Goal: Task Accomplishment & Management: Use online tool/utility

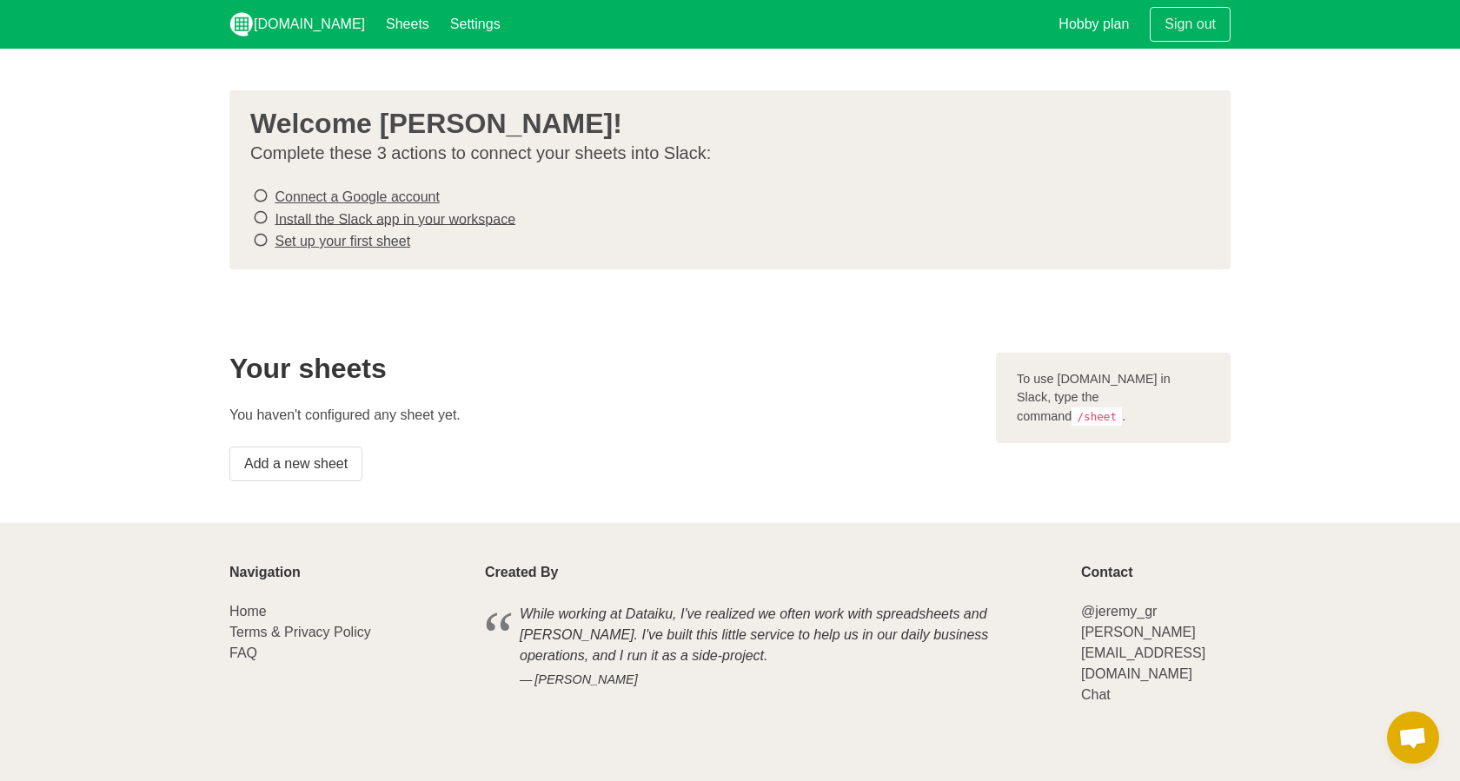
click at [328, 196] on link "Connect a Google account" at bounding box center [357, 196] width 164 height 15
click at [480, 216] on link "Install the Slack app in your workspace" at bounding box center [395, 218] width 241 height 15
click at [362, 242] on link "Set up your first sheet" at bounding box center [343, 241] width 136 height 15
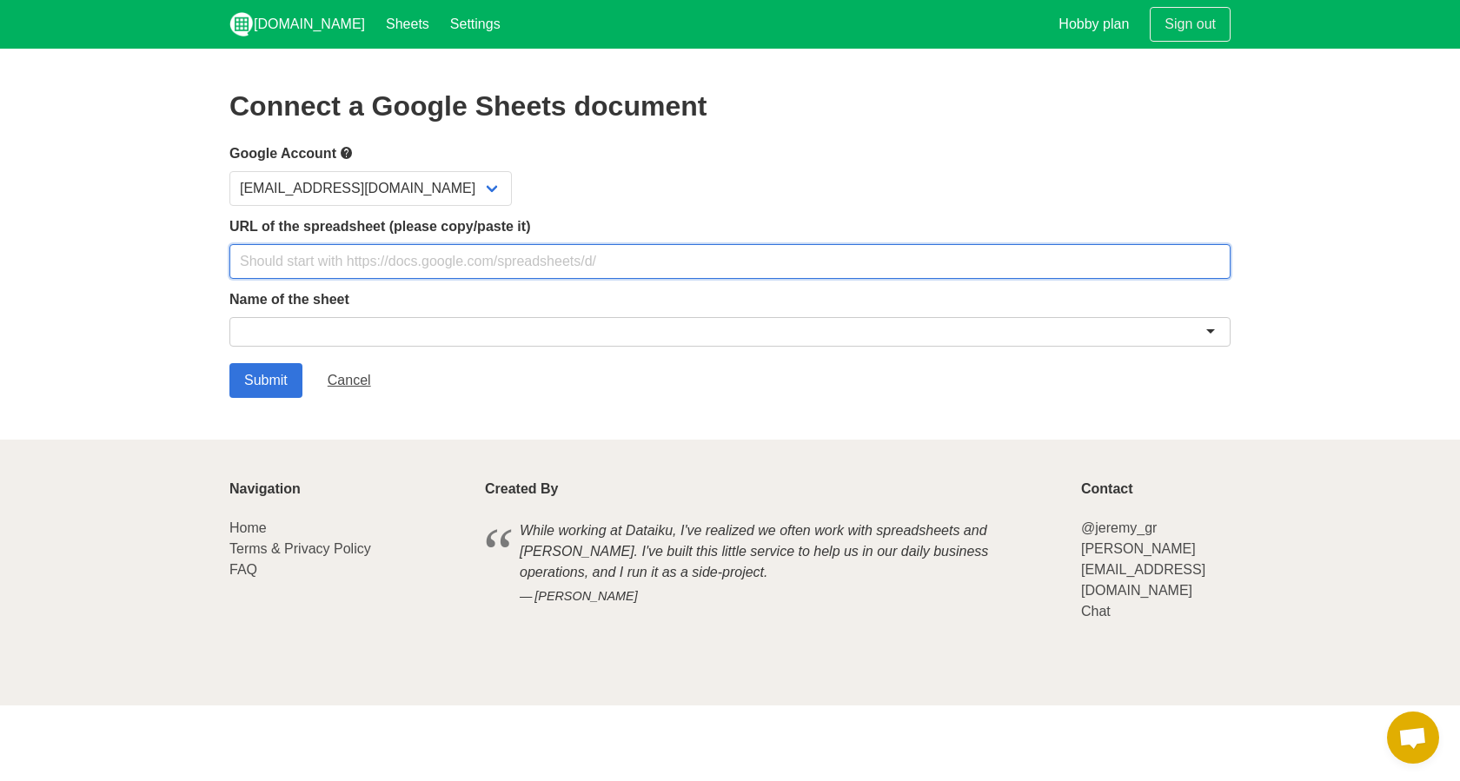
click at [298, 263] on input "text" at bounding box center [729, 261] width 1001 height 35
paste input "https://docs.google.com/spreadsheets/d/1Qvr-XGymsgPBA_Ju_VfoOWrd0nuRLPUrmnztIDp…"
type input "https://docs.google.com/spreadsheets/d/1Qvr-XGymsgPBA_Ju_VfoOWrd0nuRLPUrmnztIDp…"
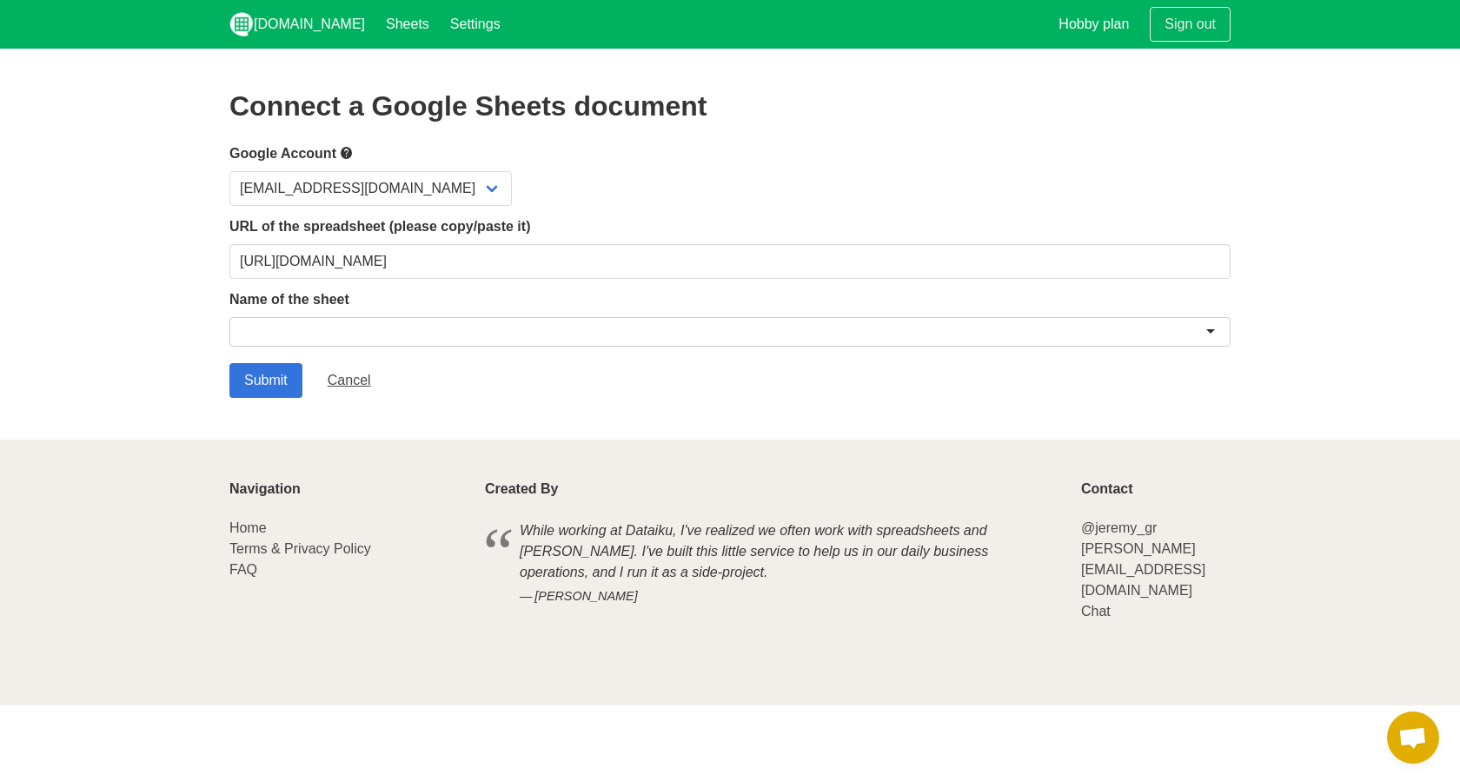
click at [271, 326] on div at bounding box center [729, 332] width 1001 height 30
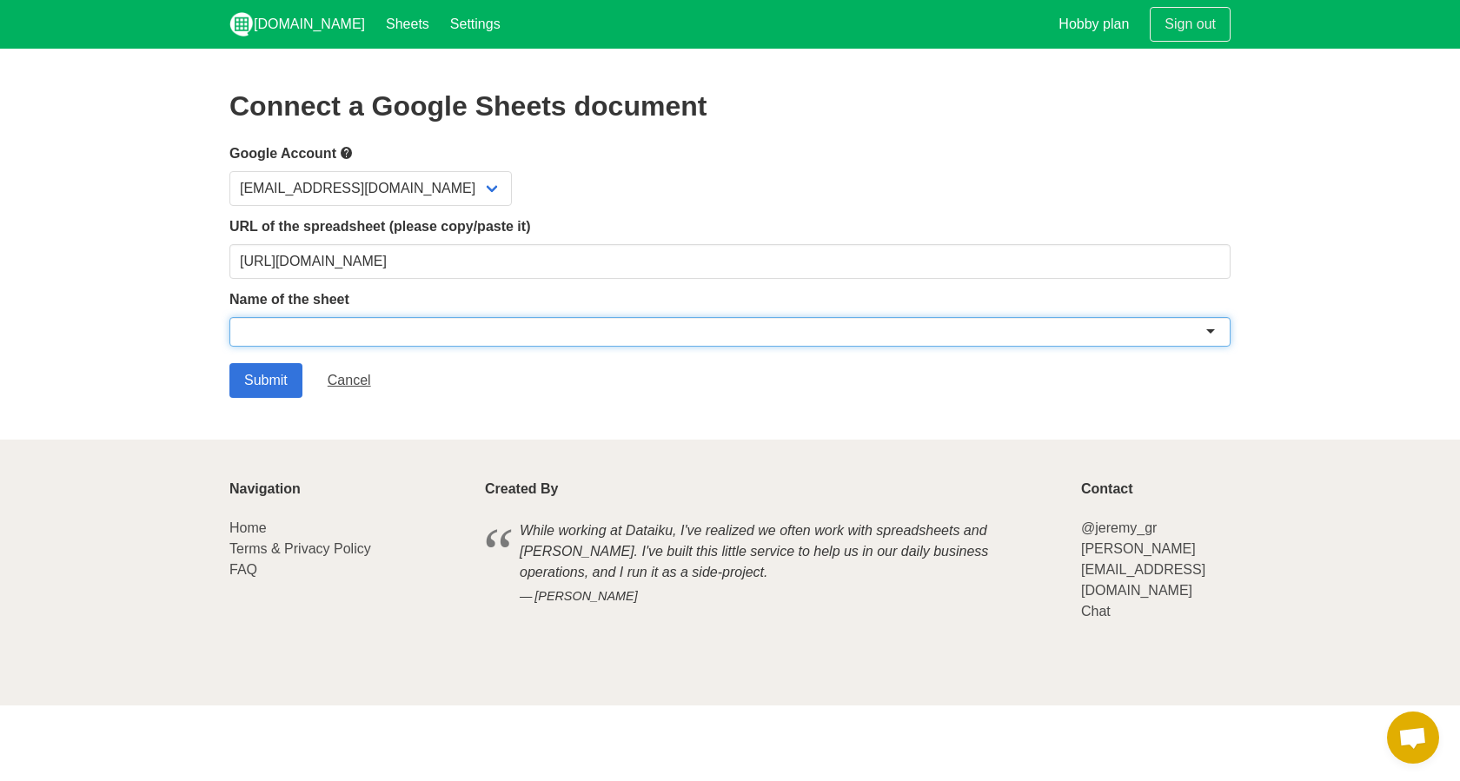
paste input "TALISMAN THEATRE - NETWORK INFORMATION"
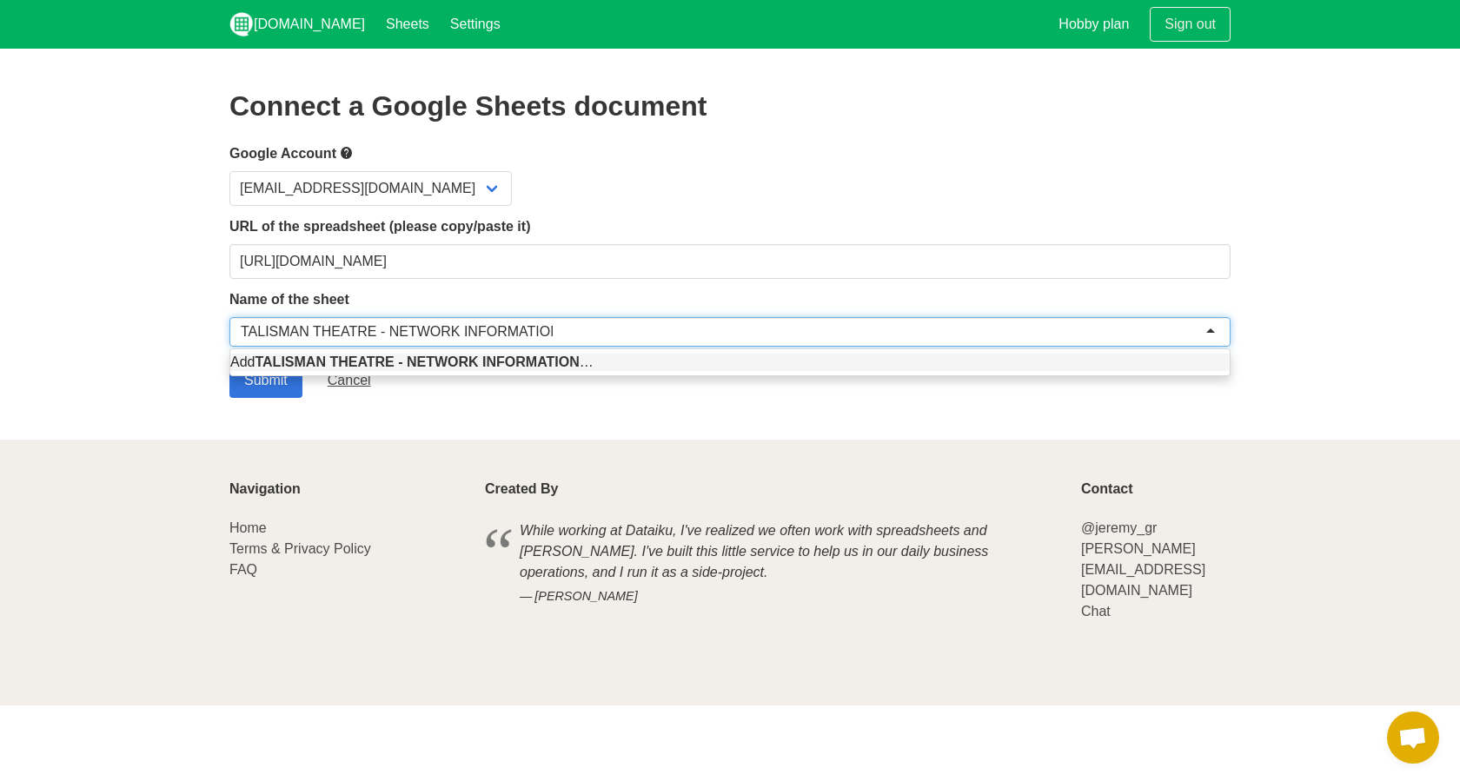
type input "TALISMAN THEATRE - NETWORK INFORMATION"
click at [219, 407] on section "Connect a Google Sheets document Google Account it@talismantheatre.net URL of t…" at bounding box center [730, 244] width 1460 height 391
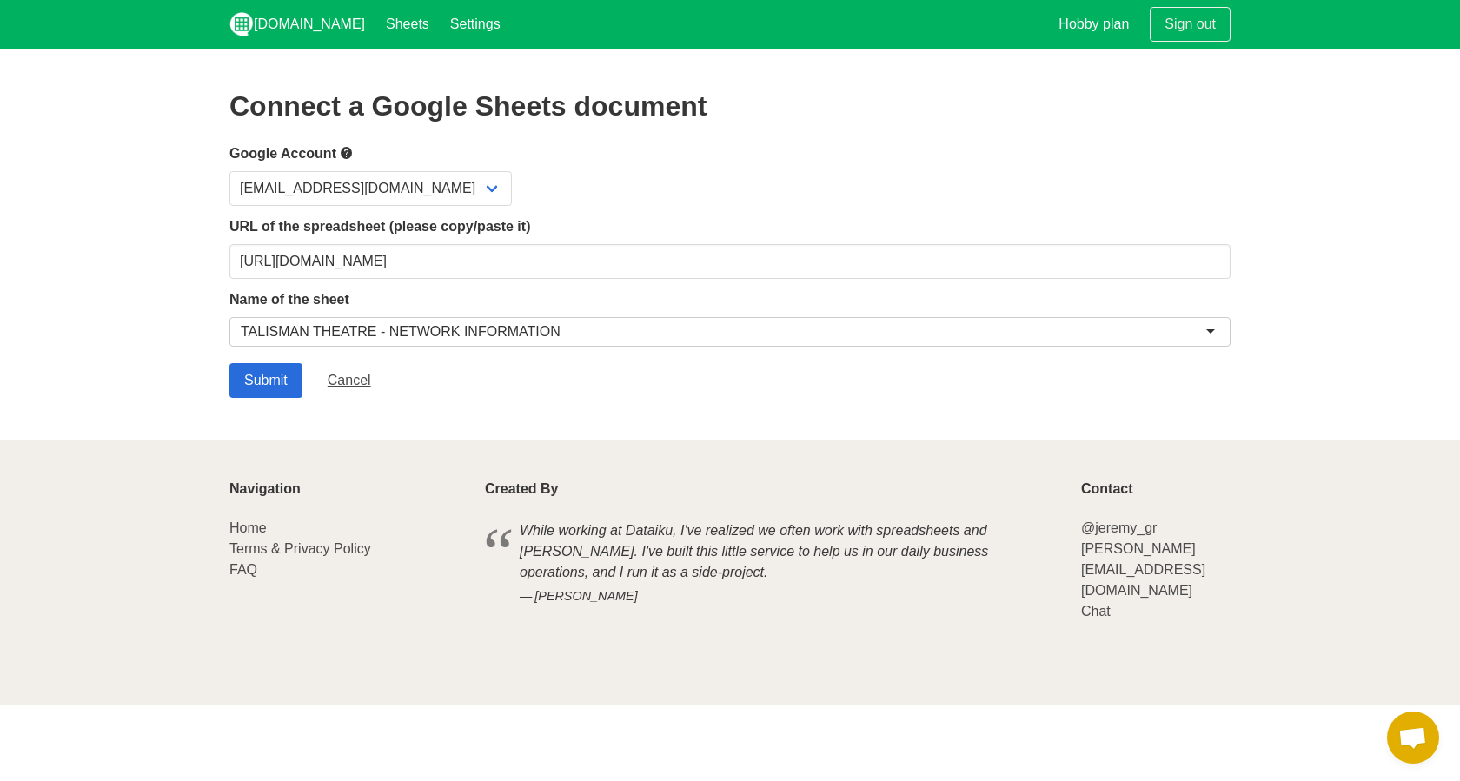
click at [264, 383] on input "Submit" at bounding box center [265, 380] width 73 height 35
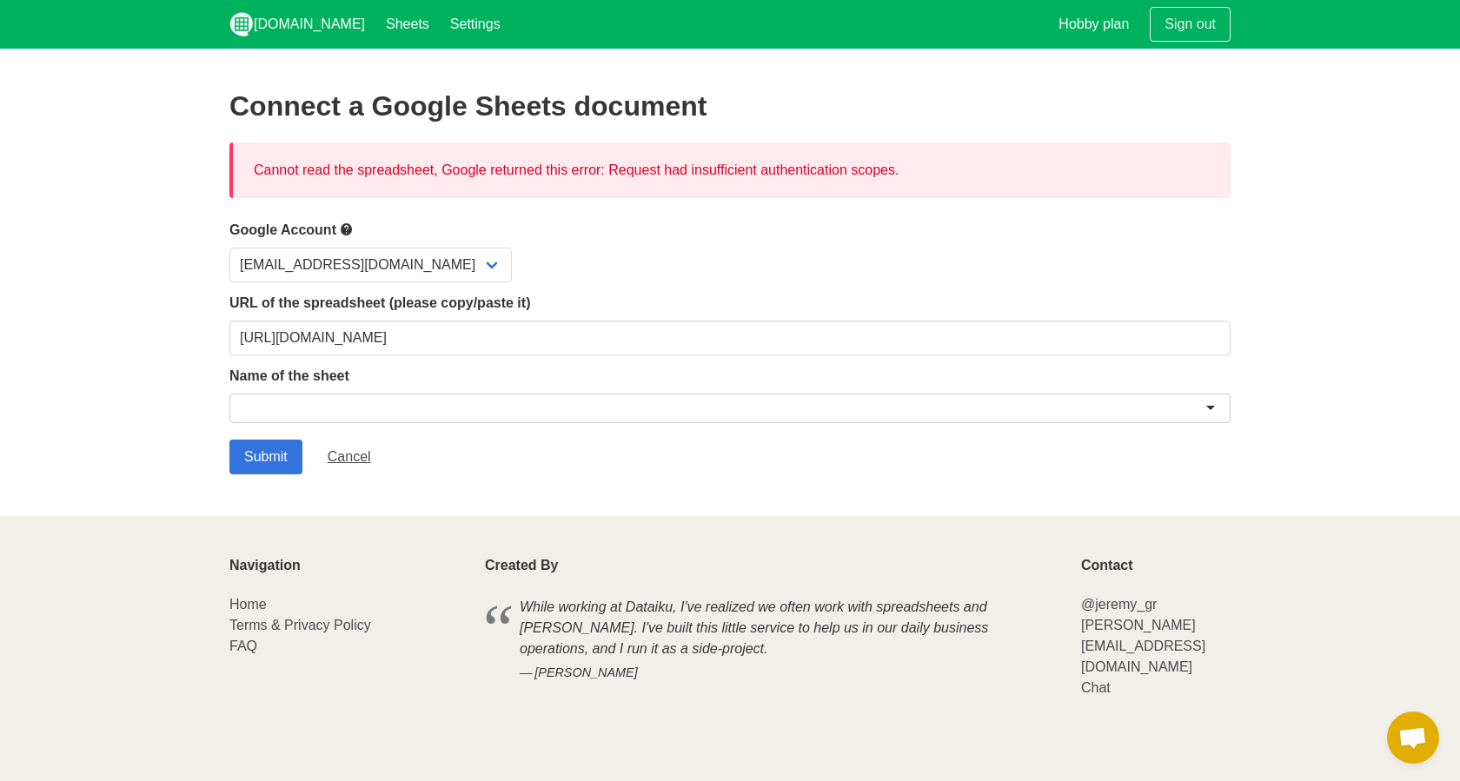
click at [309, 407] on div at bounding box center [729, 409] width 1001 height 30
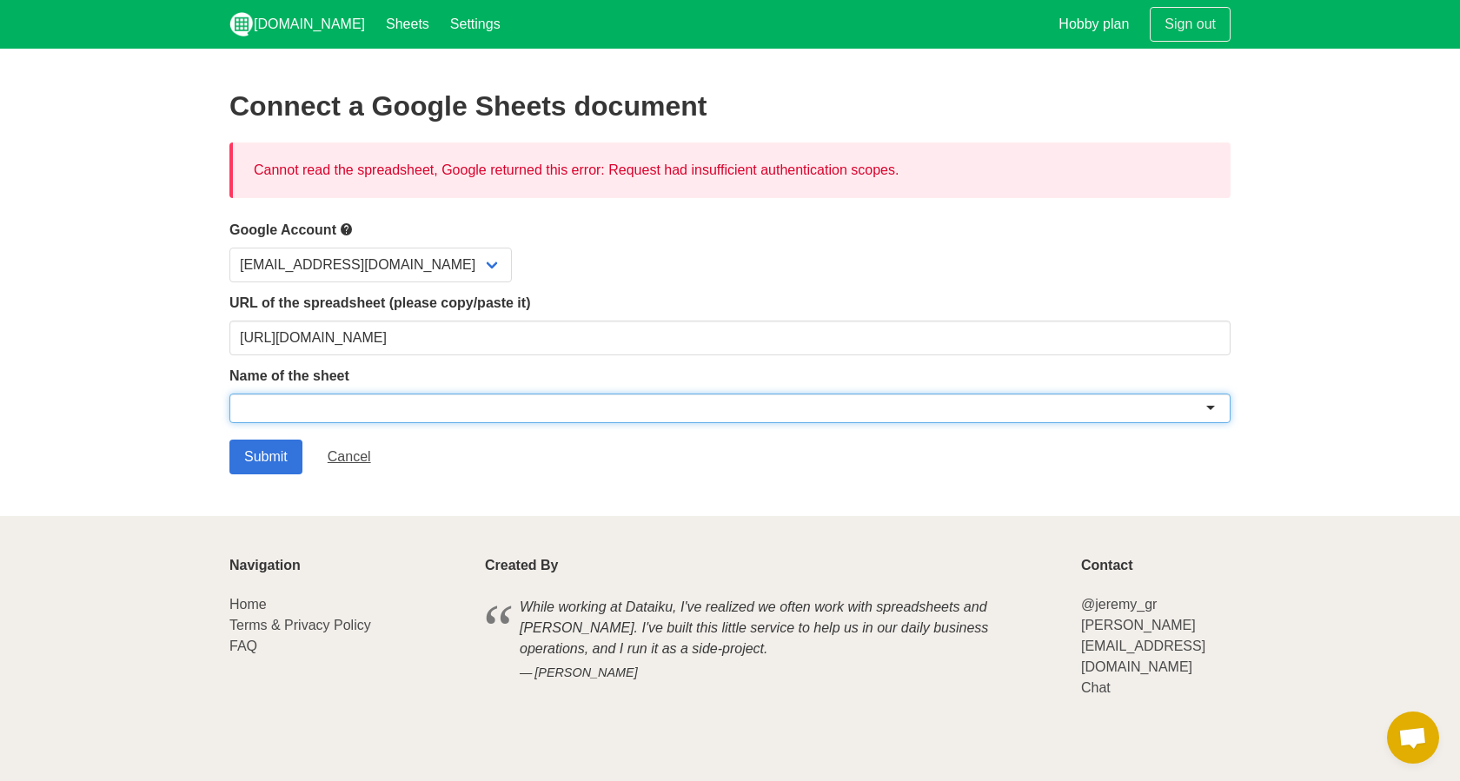
click at [1211, 406] on div at bounding box center [729, 409] width 1001 height 30
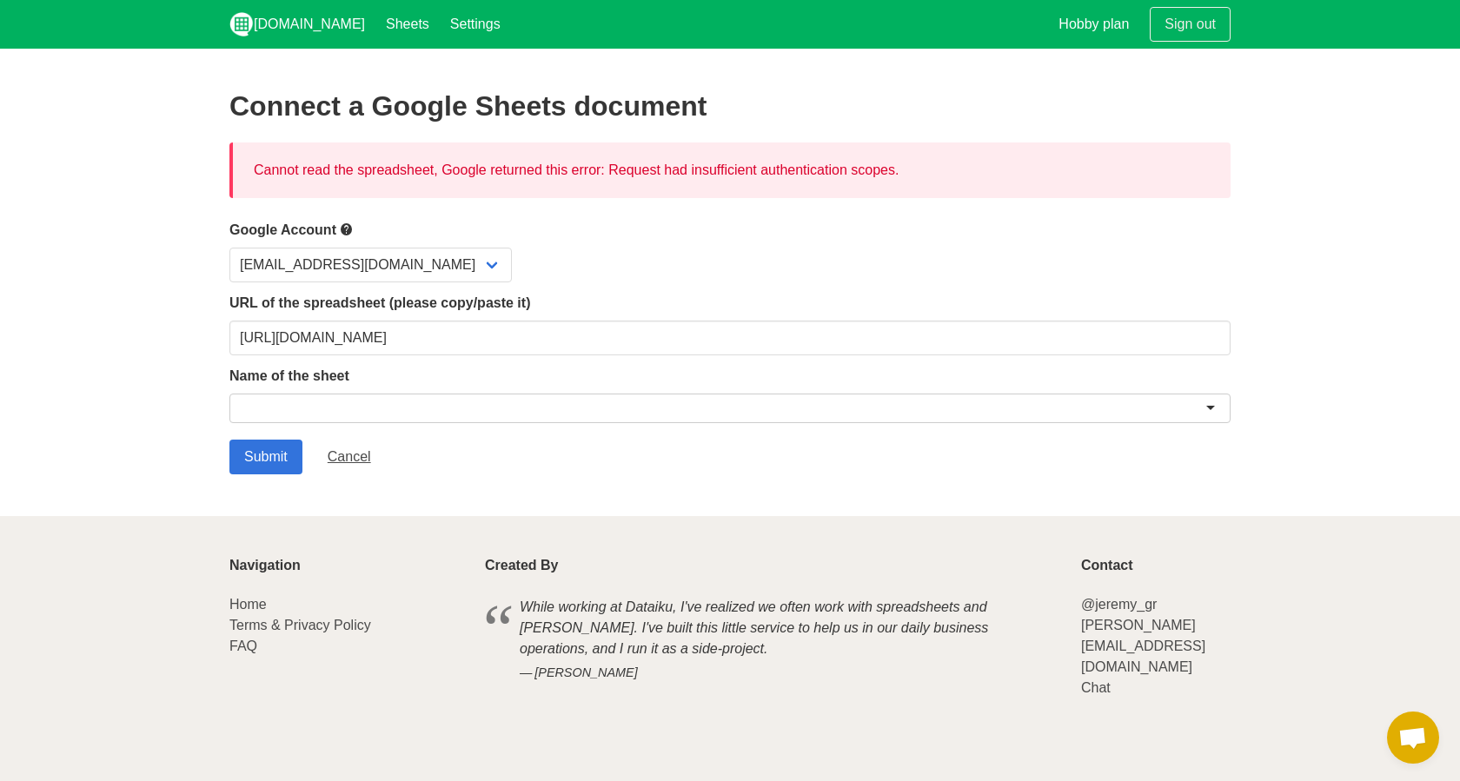
click at [1305, 384] on section "Connect a Google Sheets document Cannot read the spreadsheet, Google returned t…" at bounding box center [730, 283] width 1460 height 468
click at [1212, 403] on div at bounding box center [729, 409] width 1001 height 30
click at [1288, 372] on section "Connect a Google Sheets document Cannot read the spreadsheet, Google returned t…" at bounding box center [730, 283] width 1460 height 468
click at [282, 406] on div at bounding box center [729, 409] width 1001 height 30
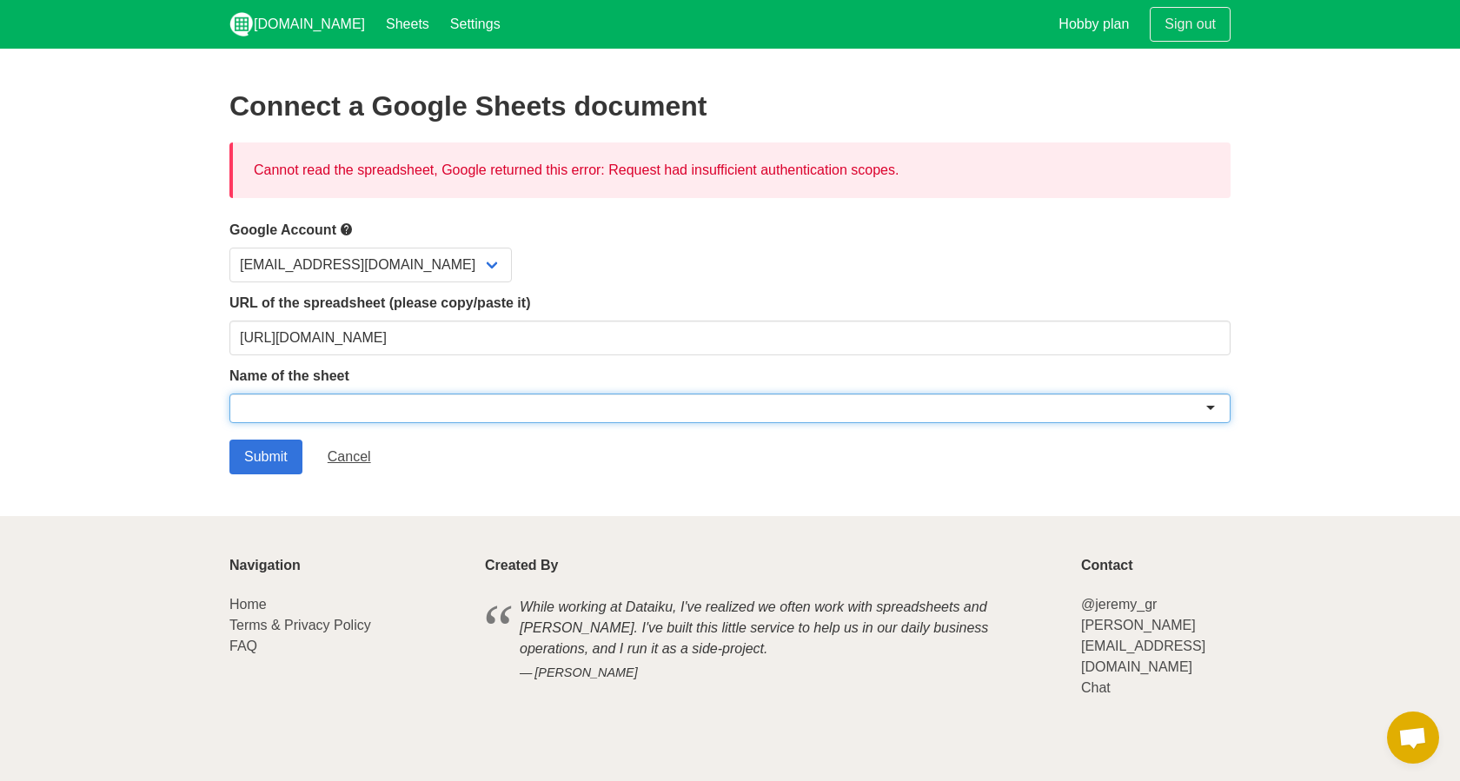
click at [142, 337] on section "Connect a Google Sheets document Cannot read the spreadsheet, Google returned t…" at bounding box center [730, 283] width 1460 height 468
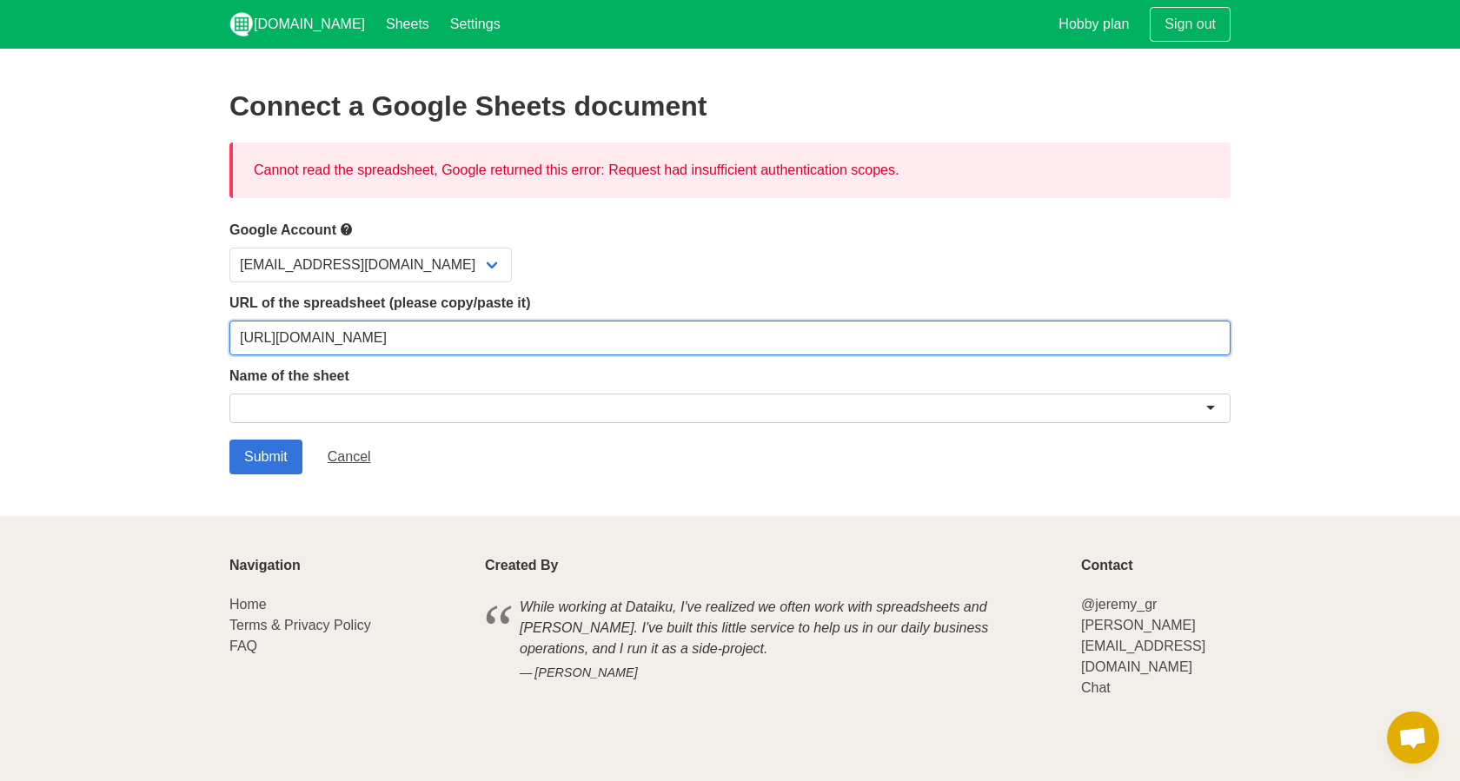
click at [973, 341] on input "https://docs.google.com/spreadsheets/d/1Qvr-XGymsgPBA_Ju_VfoOWrd0nuRLPUrmnztIDp…" at bounding box center [729, 338] width 1001 height 35
click at [266, 455] on input "Submit" at bounding box center [265, 457] width 73 height 35
click at [1278, 289] on section "Connect a Google Sheets document Cannot read the spreadsheet, Google returned t…" at bounding box center [730, 283] width 1460 height 468
click at [712, 401] on div at bounding box center [729, 409] width 1001 height 30
click at [167, 390] on section "Connect a Google Sheets document Cannot read the spreadsheet, Google returned t…" at bounding box center [730, 283] width 1460 height 468
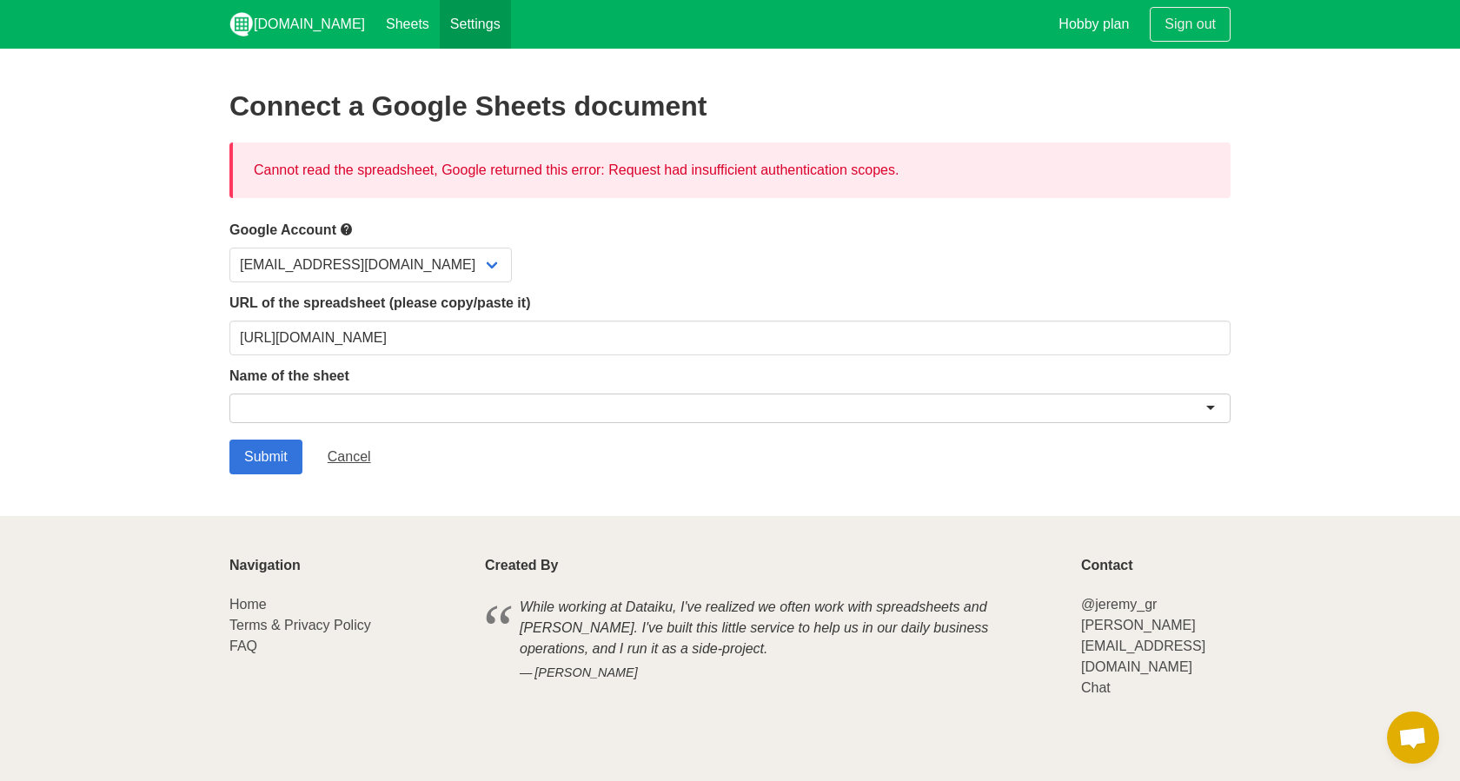
click at [447, 17] on link "Settings" at bounding box center [475, 24] width 71 height 49
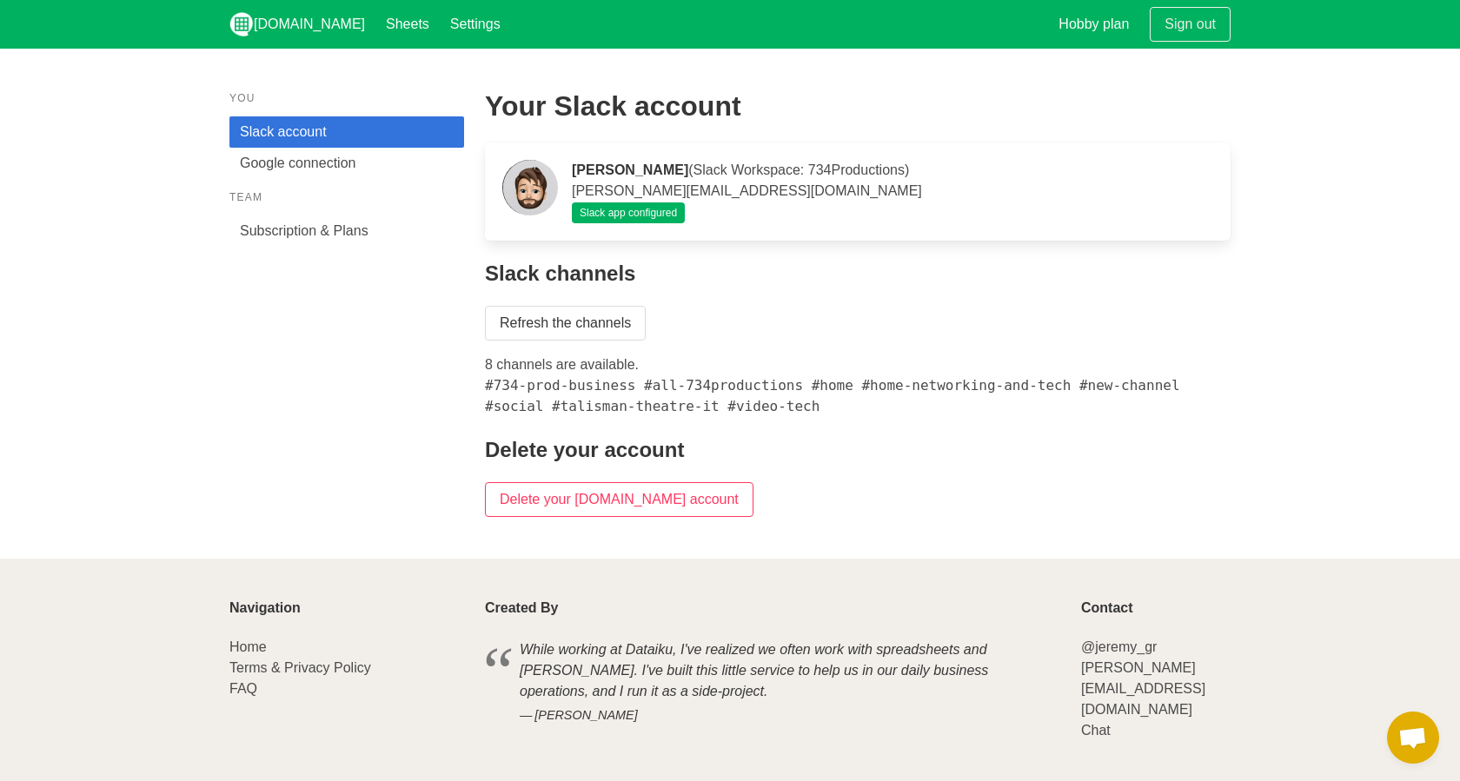
click at [666, 216] on span "Slack app configured" at bounding box center [628, 213] width 113 height 21
click at [321, 164] on link "Google connection" at bounding box center [346, 163] width 235 height 31
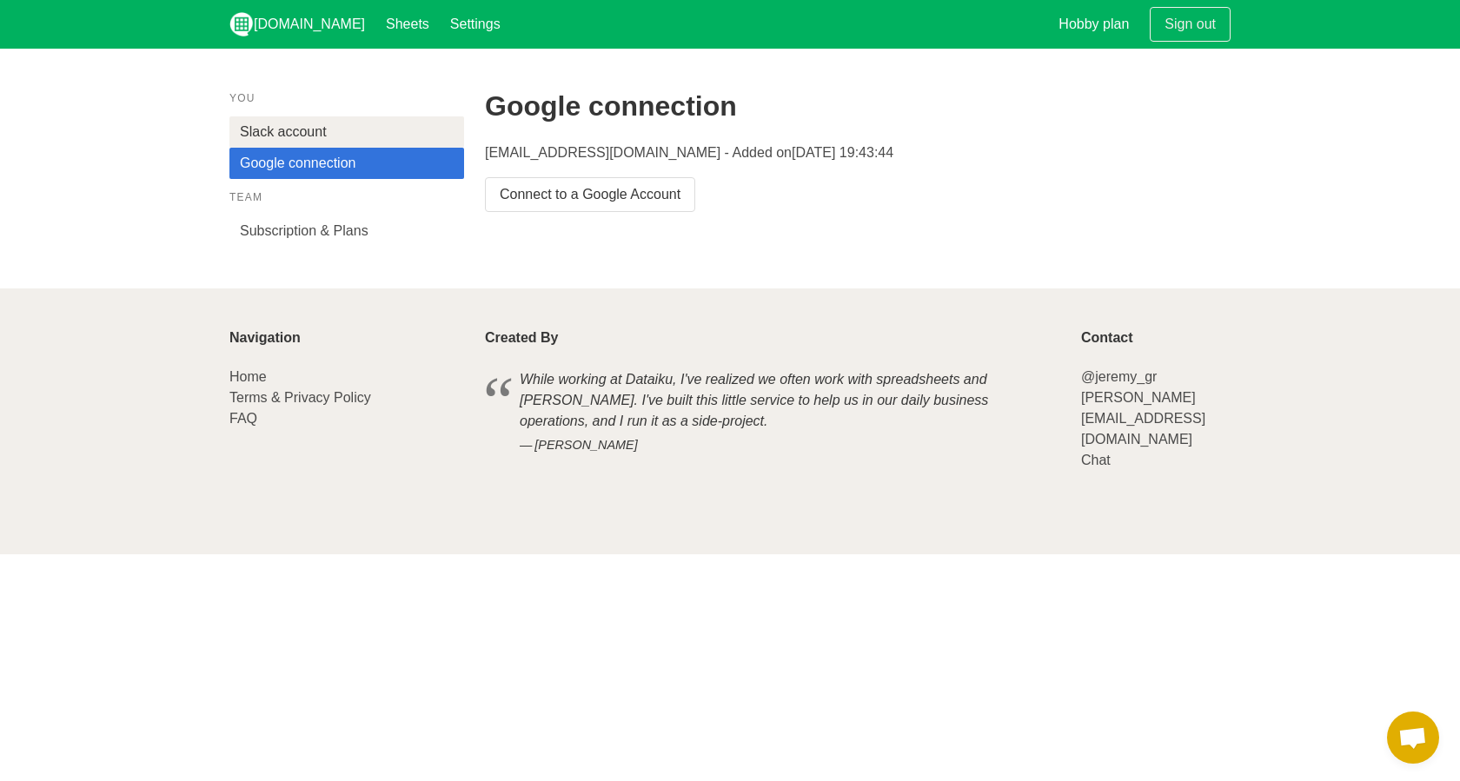
click at [275, 131] on link "Slack account" at bounding box center [346, 131] width 235 height 31
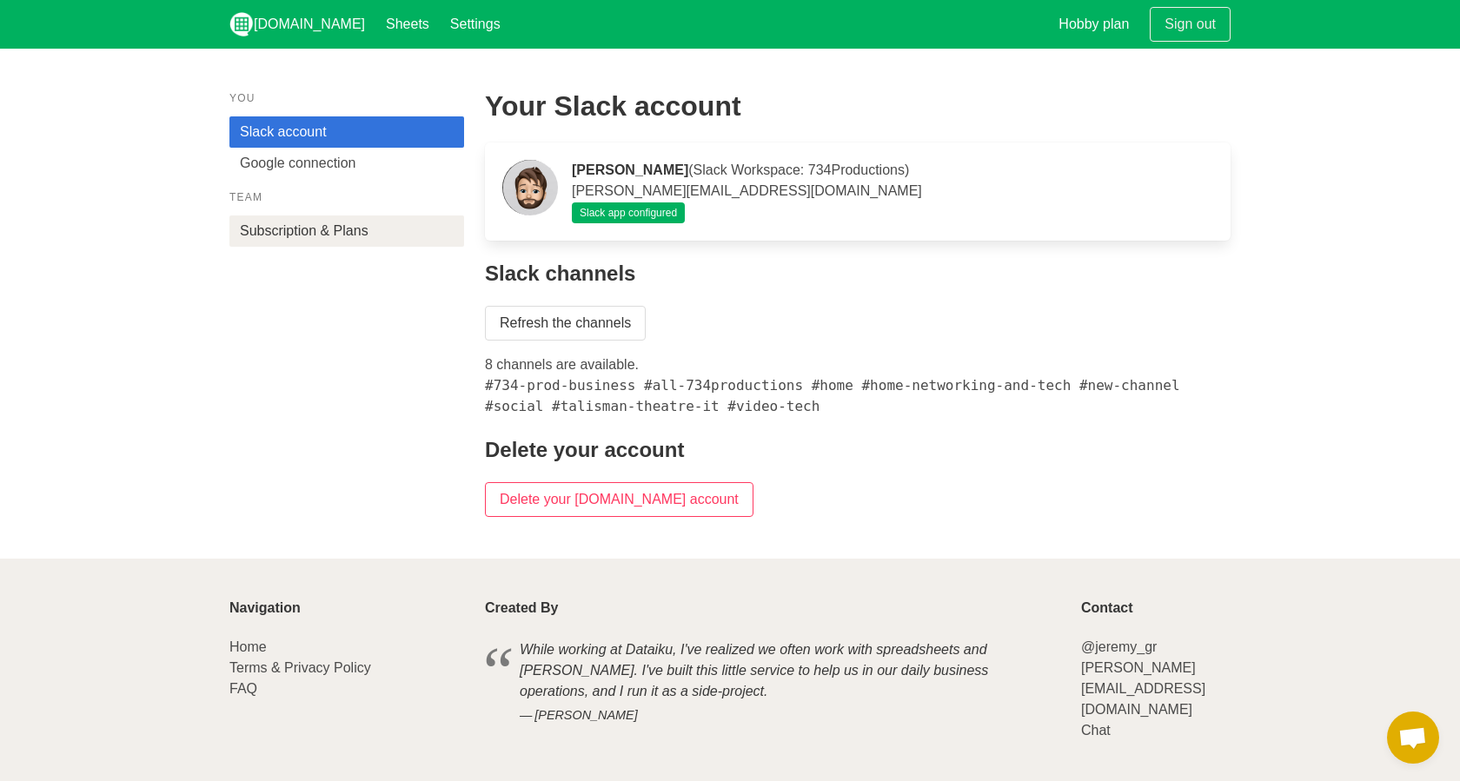
click at [316, 231] on link "Subscription & Plans" at bounding box center [346, 231] width 235 height 31
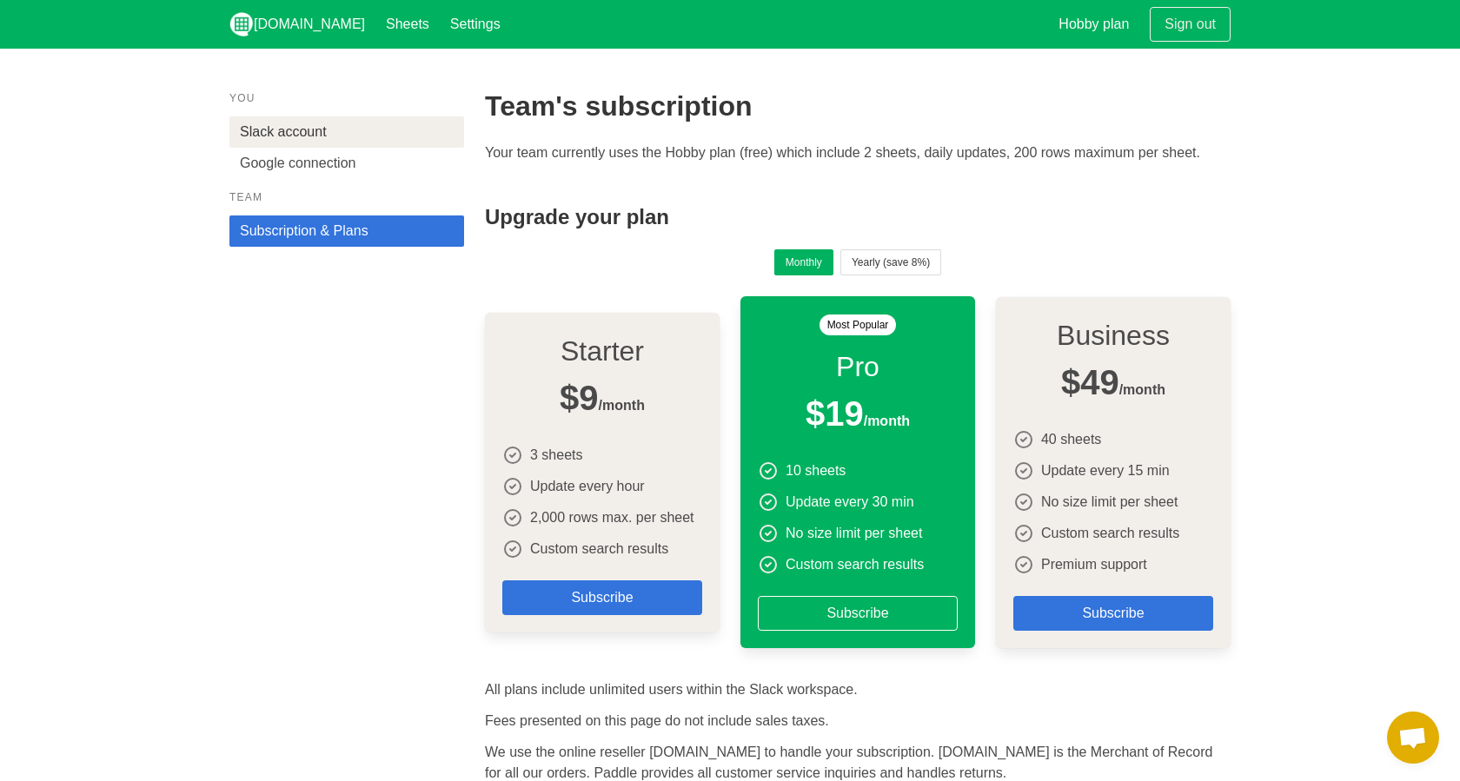
click at [260, 138] on link "Slack account" at bounding box center [346, 131] width 235 height 31
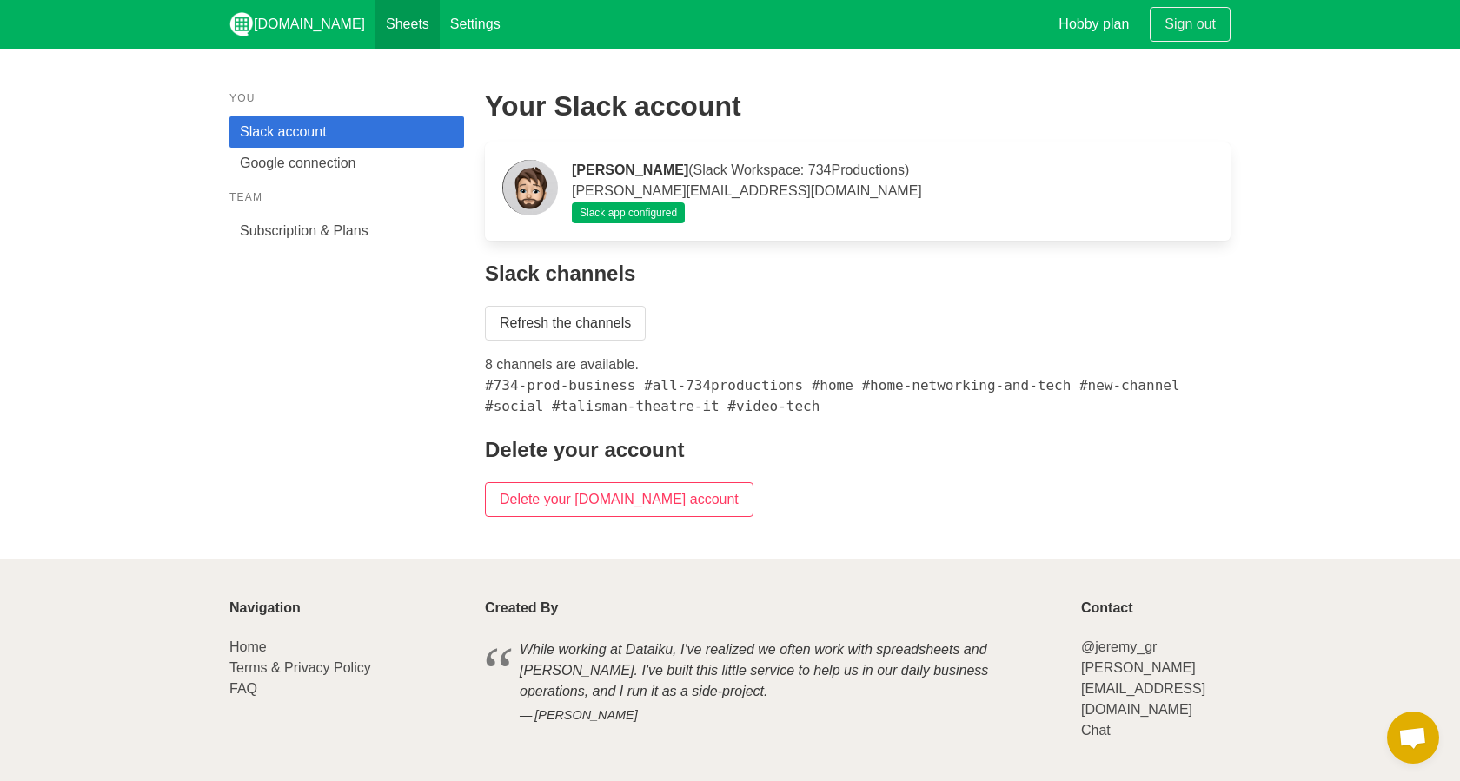
click at [375, 27] on link "Sheets" at bounding box center [407, 24] width 64 height 49
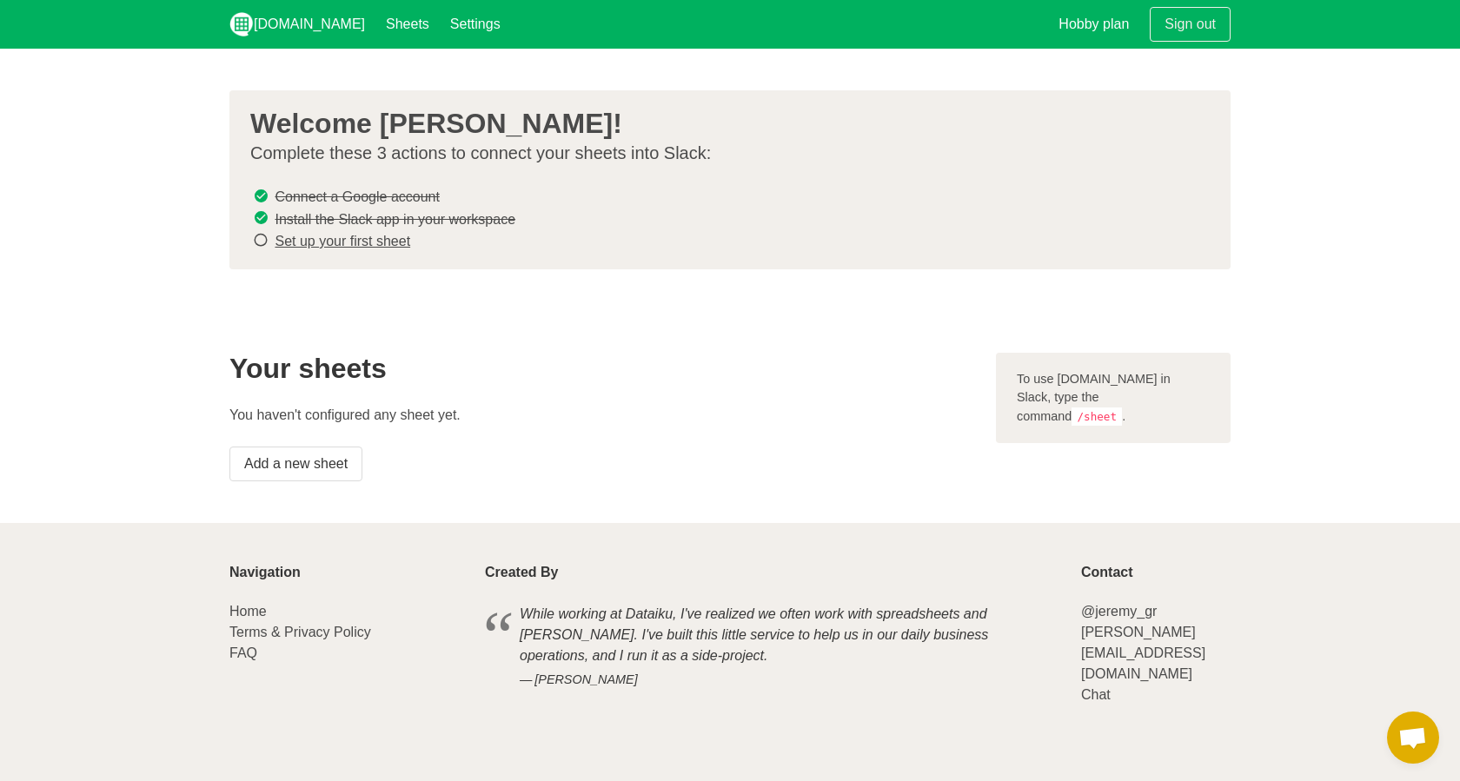
click at [375, 239] on link "Set up your first sheet" at bounding box center [343, 241] width 136 height 15
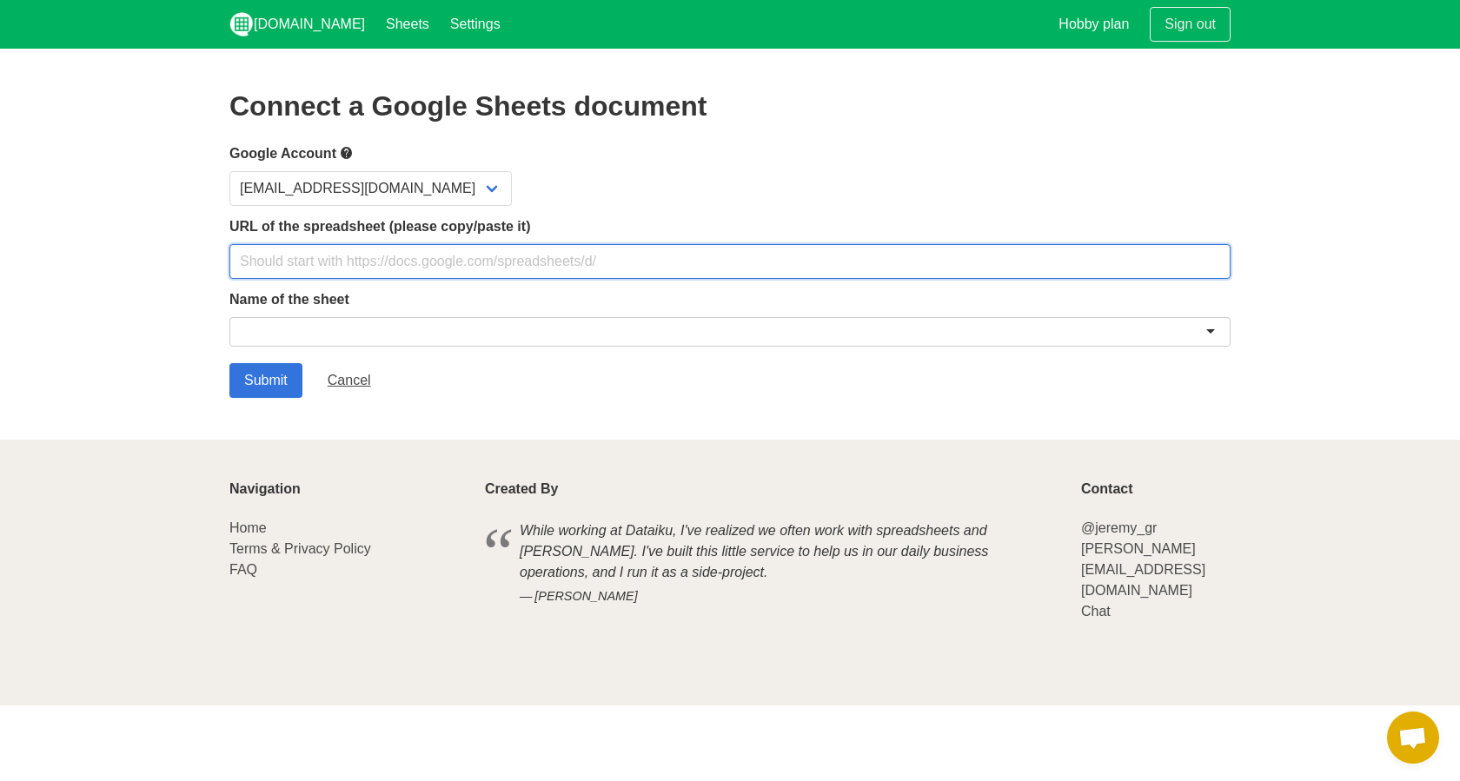
click at [350, 266] on input "text" at bounding box center [729, 261] width 1001 height 35
paste input "[URL][DOMAIN_NAME]"
type input "[URL][DOMAIN_NAME]"
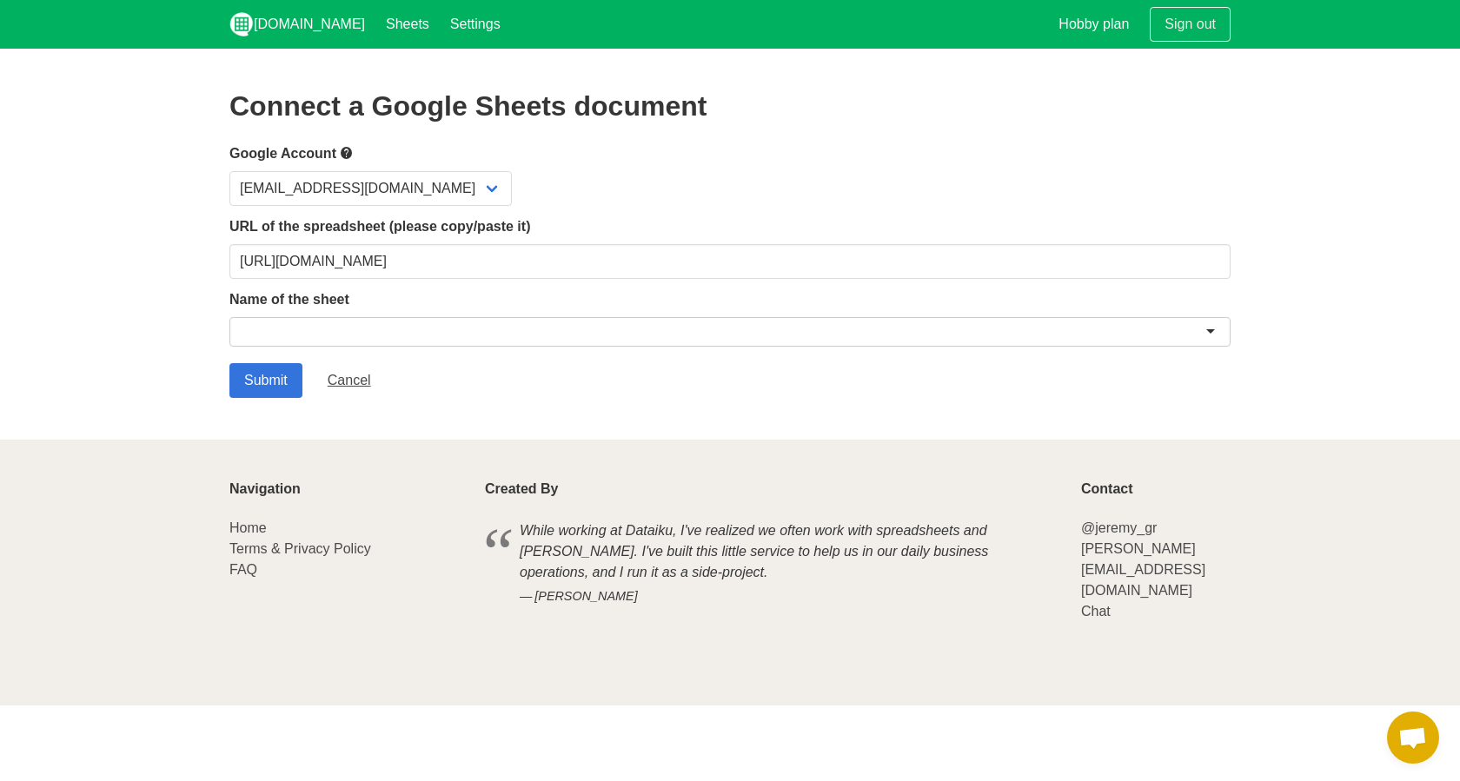
click at [191, 302] on section "Connect a Google Sheets document Google Account [EMAIL_ADDRESS][DOMAIN_NAME] UR…" at bounding box center [730, 244] width 1460 height 391
click at [271, 387] on input "Submit" at bounding box center [265, 380] width 73 height 35
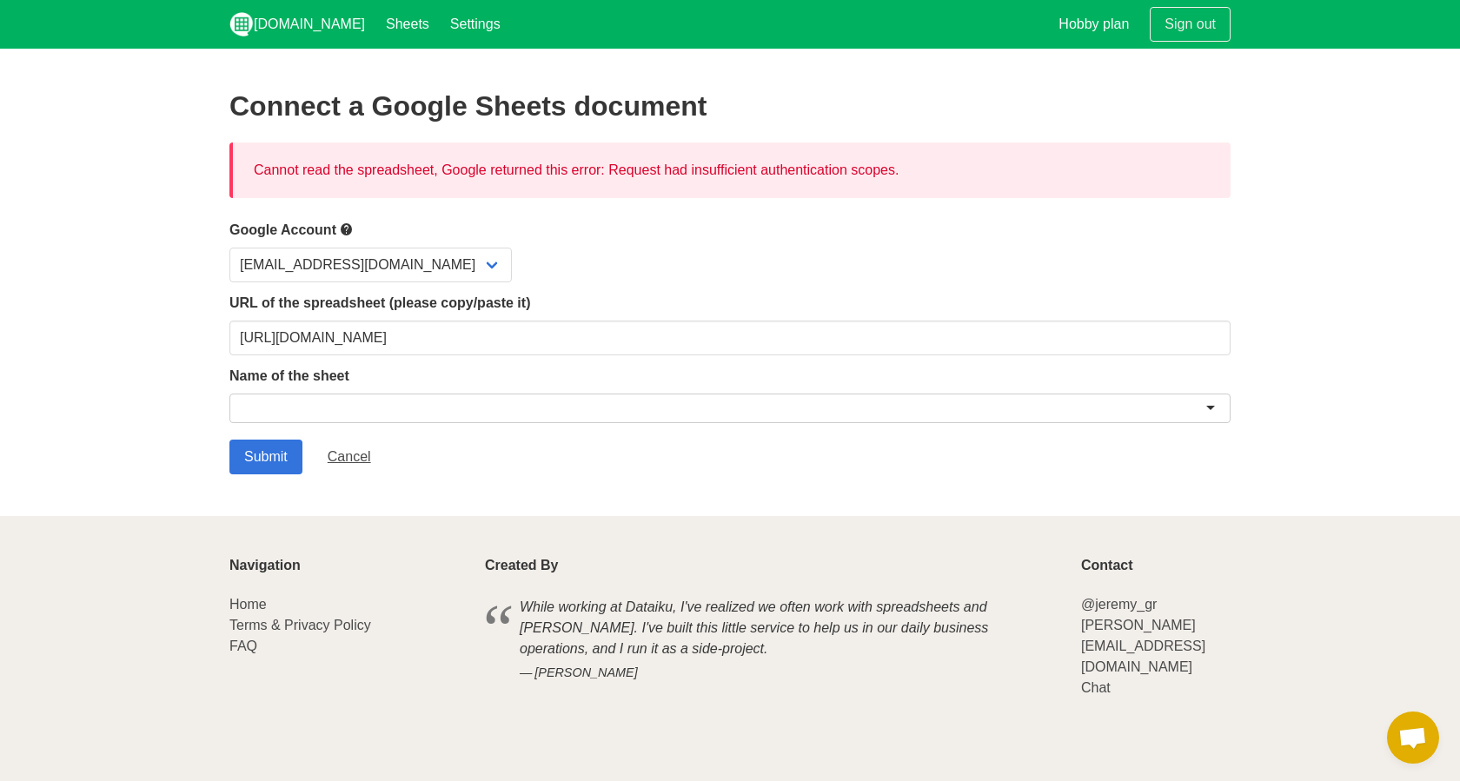
drag, startPoint x: 926, startPoint y: 176, endPoint x: 240, endPoint y: 165, distance: 685.9
click at [240, 165] on div "Cannot read the spreadsheet, Google returned this error: Request had insufficie…" at bounding box center [729, 171] width 1001 height 56
copy div "Cannot read the spreadsheet, Google returned this error: Request had insufficie…"
click at [983, 96] on h2 "Connect a Google Sheets document" at bounding box center [729, 105] width 1001 height 31
click at [449, 21] on link "Settings" at bounding box center [475, 24] width 71 height 49
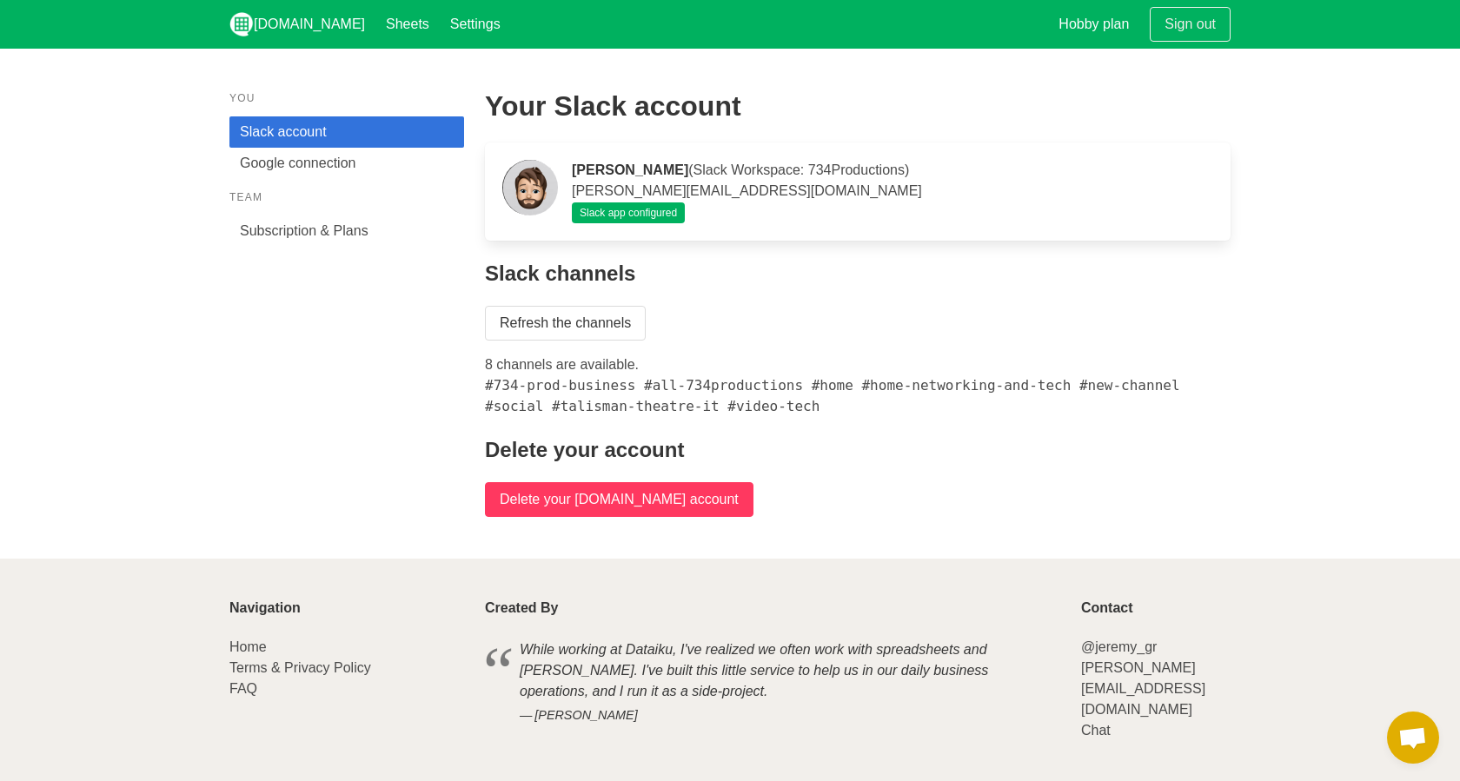
click at [595, 512] on input "Delete your [DOMAIN_NAME] account" at bounding box center [619, 499] width 269 height 35
